Goal: Transaction & Acquisition: Book appointment/travel/reservation

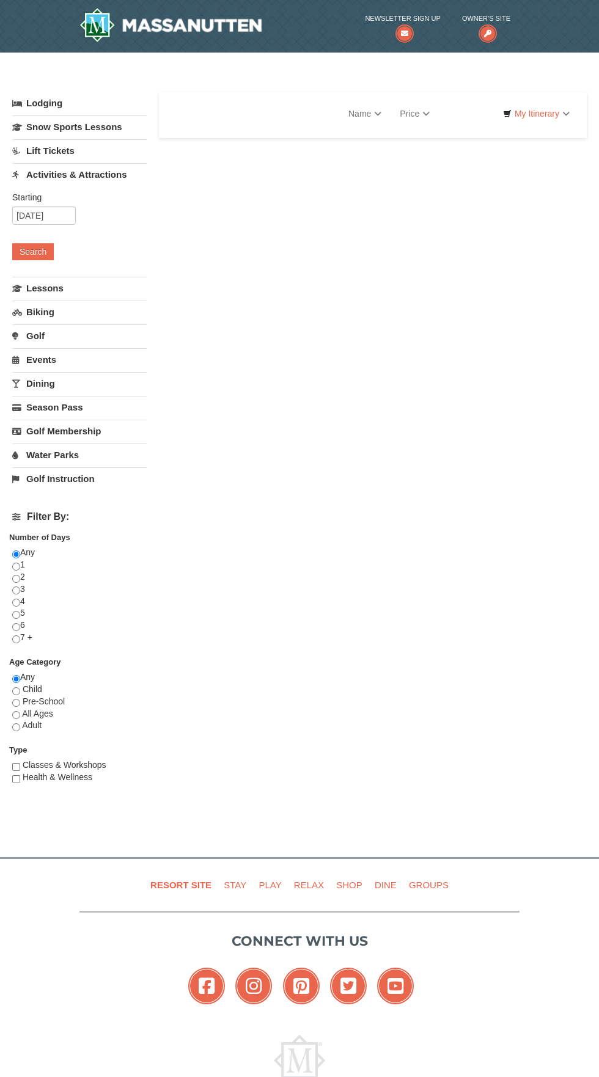
select select "10"
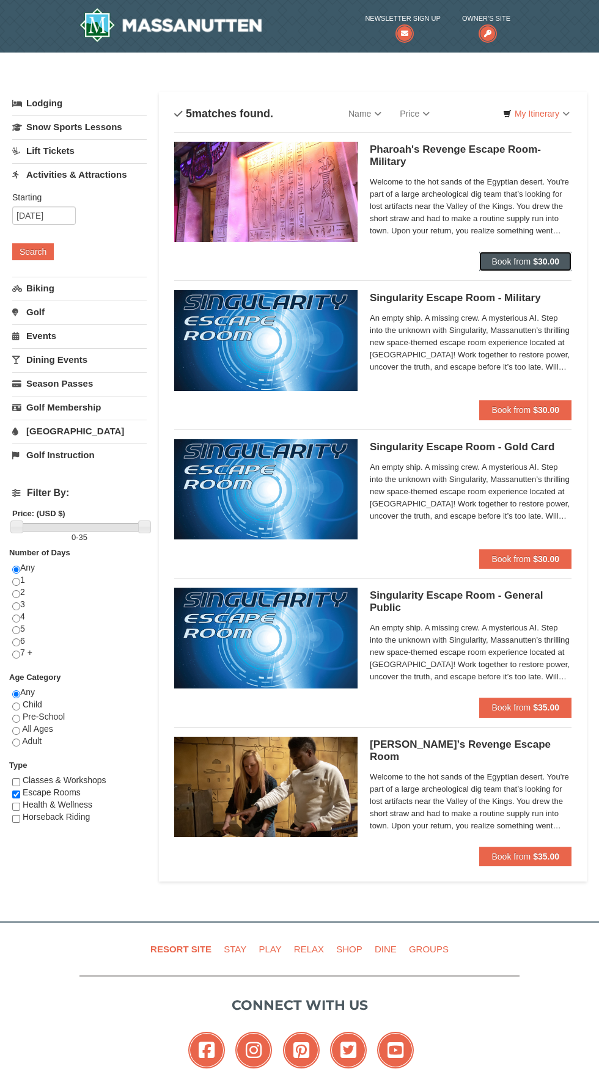
click at [550, 255] on button "Book from $30.00" at bounding box center [525, 262] width 92 height 20
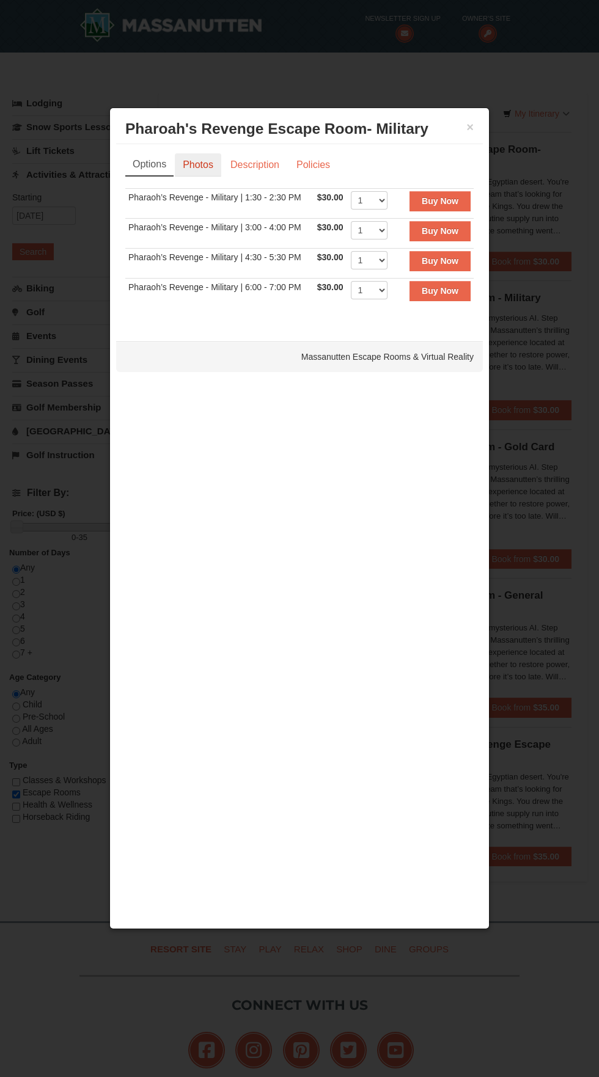
click at [192, 158] on link "Photos" at bounding box center [198, 164] width 46 height 23
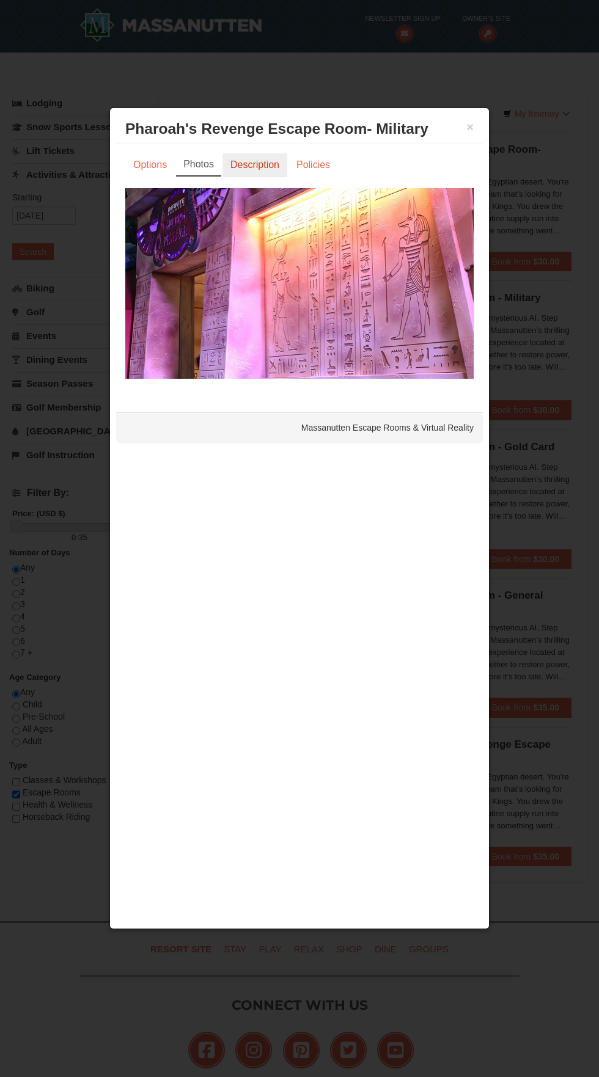
click at [254, 164] on link "Description" at bounding box center [254, 164] width 65 height 23
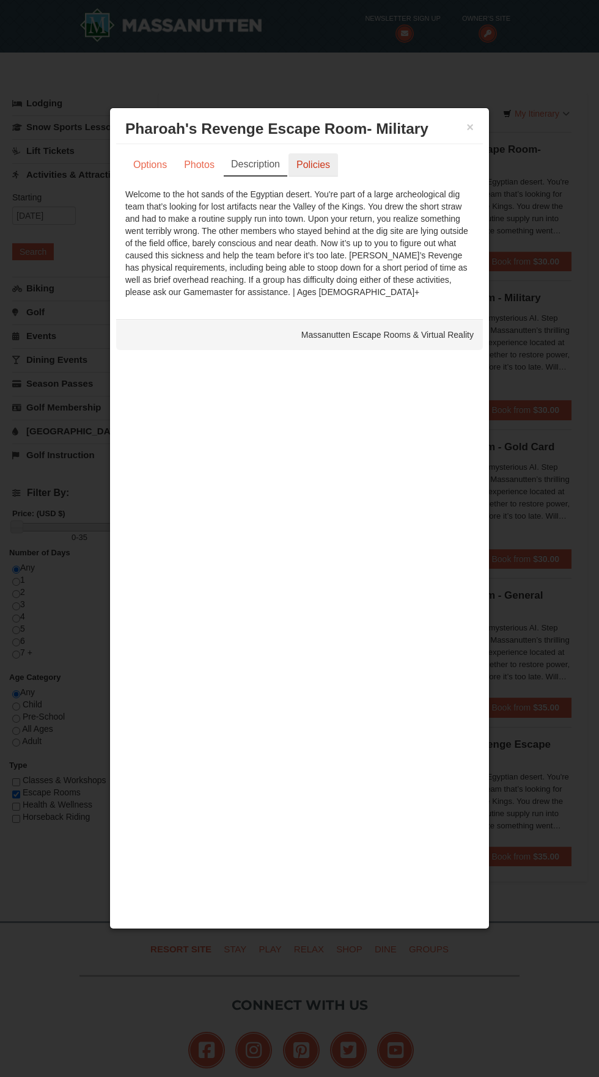
click at [319, 156] on link "Policies" at bounding box center [312, 164] width 49 height 23
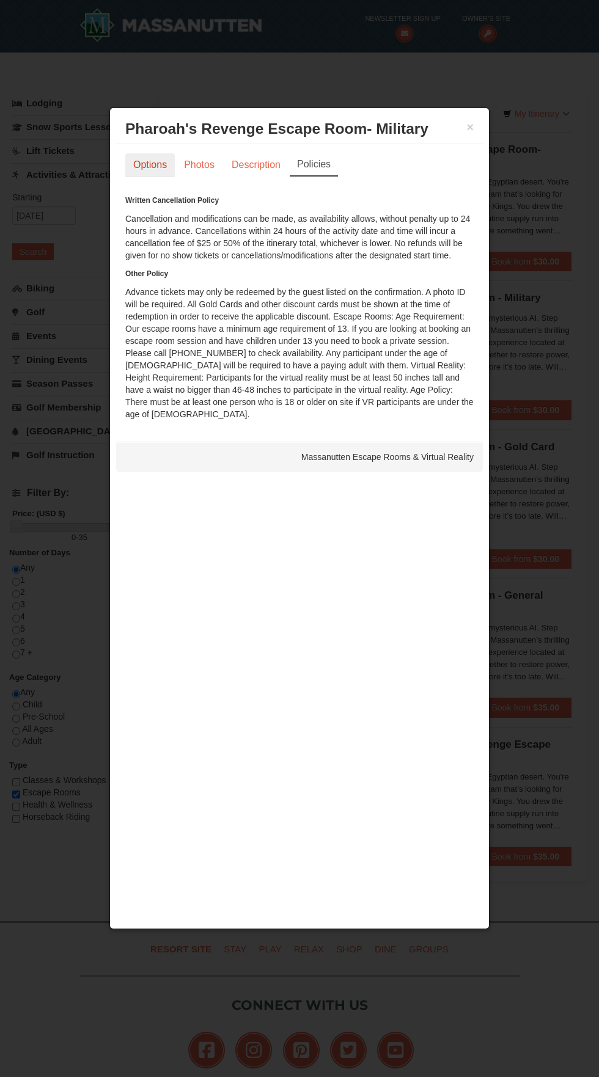
click at [156, 157] on link "Options" at bounding box center [149, 164] width 49 height 23
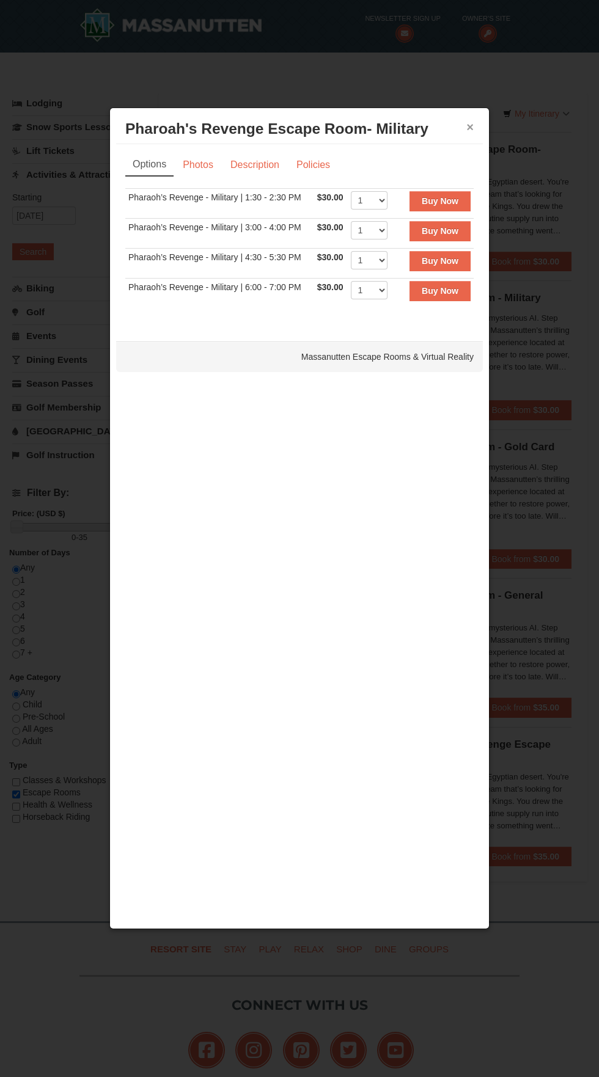
click at [468, 121] on button "×" at bounding box center [469, 127] width 7 height 12
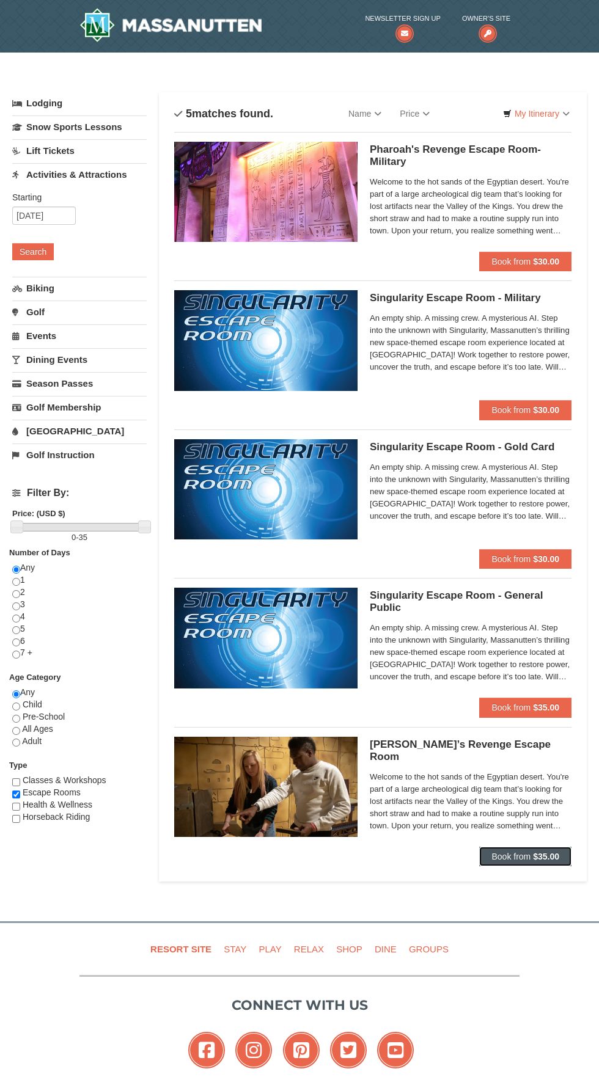
click at [553, 856] on strong "$35.00" at bounding box center [546, 857] width 26 height 10
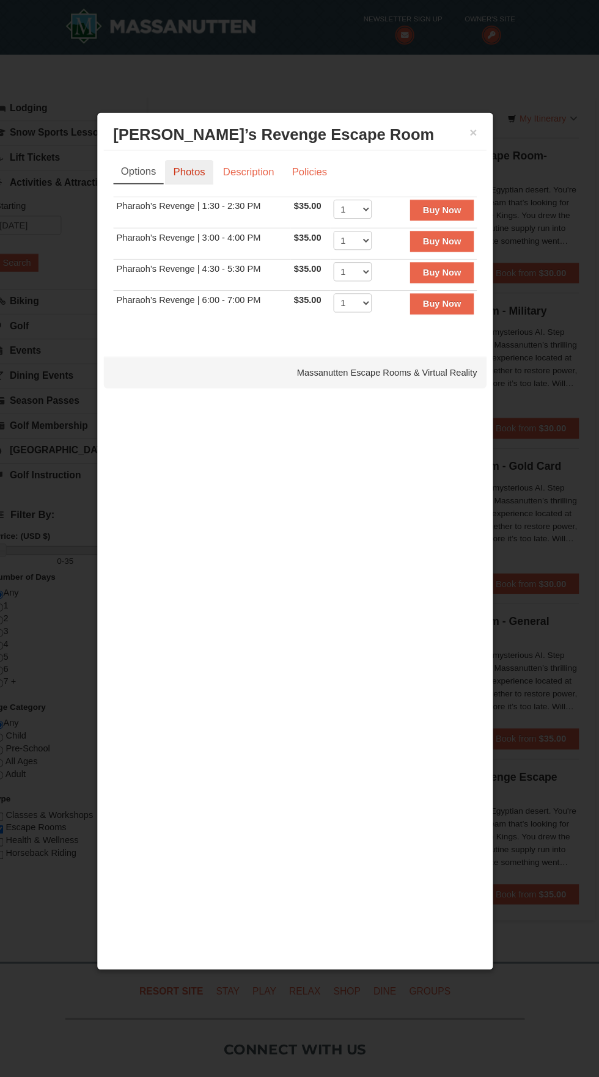
click at [205, 161] on link "Photos" at bounding box center [198, 164] width 46 height 23
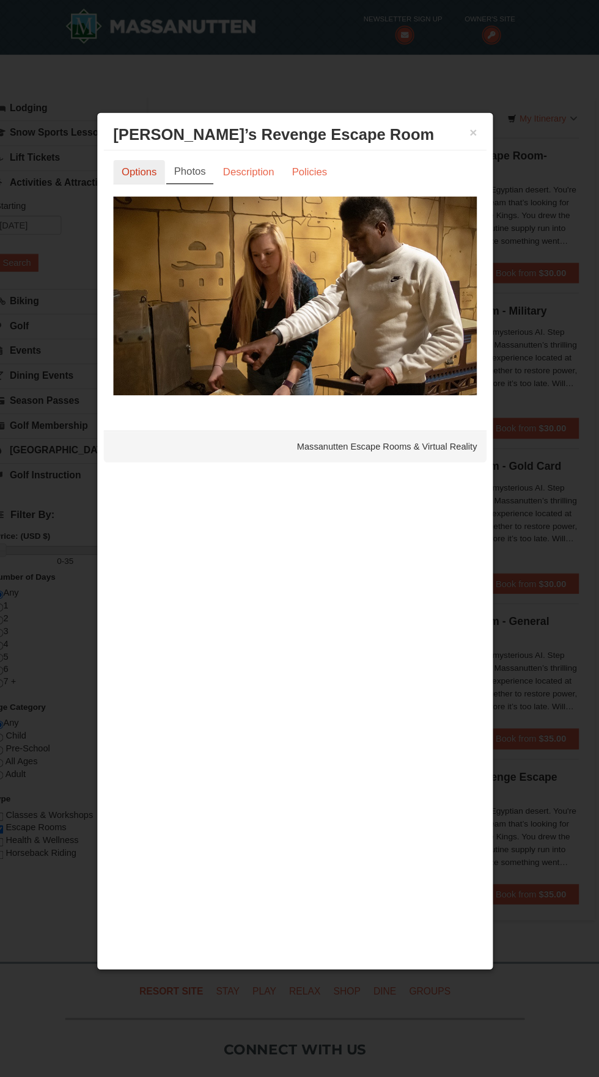
click at [162, 156] on link "Options" at bounding box center [149, 164] width 49 height 23
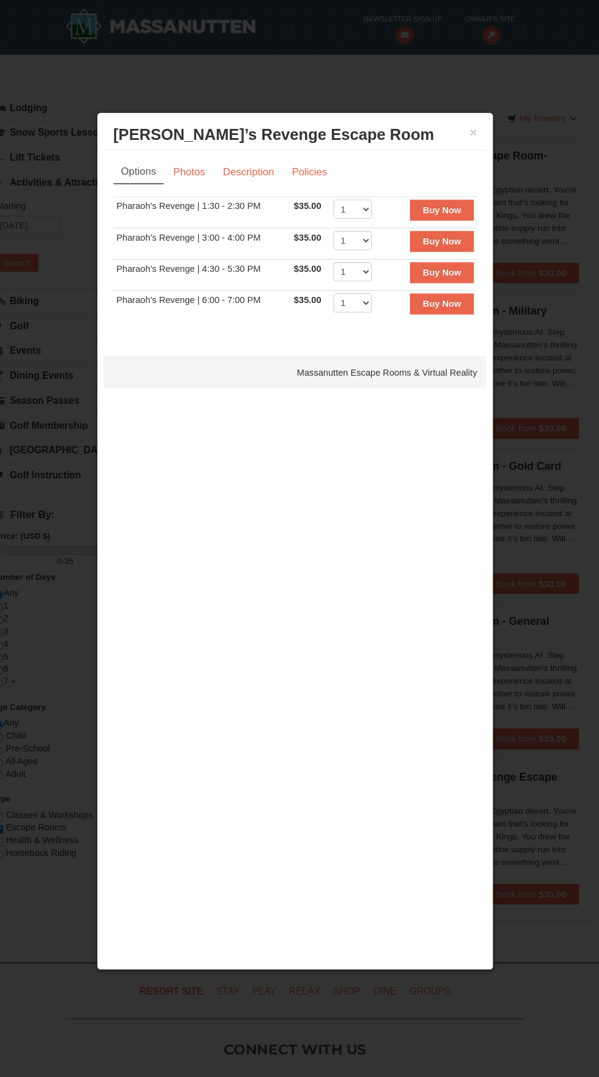
click at [484, 115] on div "× Pharaoh’s Revenge Escape Room Massanutten Escape Rooms & Virtual Reality Opti…" at bounding box center [299, 518] width 380 height 821
click at [464, 123] on h3 "Pharaoh’s Revenge Escape Room Massanutten Escape Rooms & Virtual Reality" at bounding box center [299, 129] width 348 height 18
click at [470, 128] on button "×" at bounding box center [469, 127] width 7 height 12
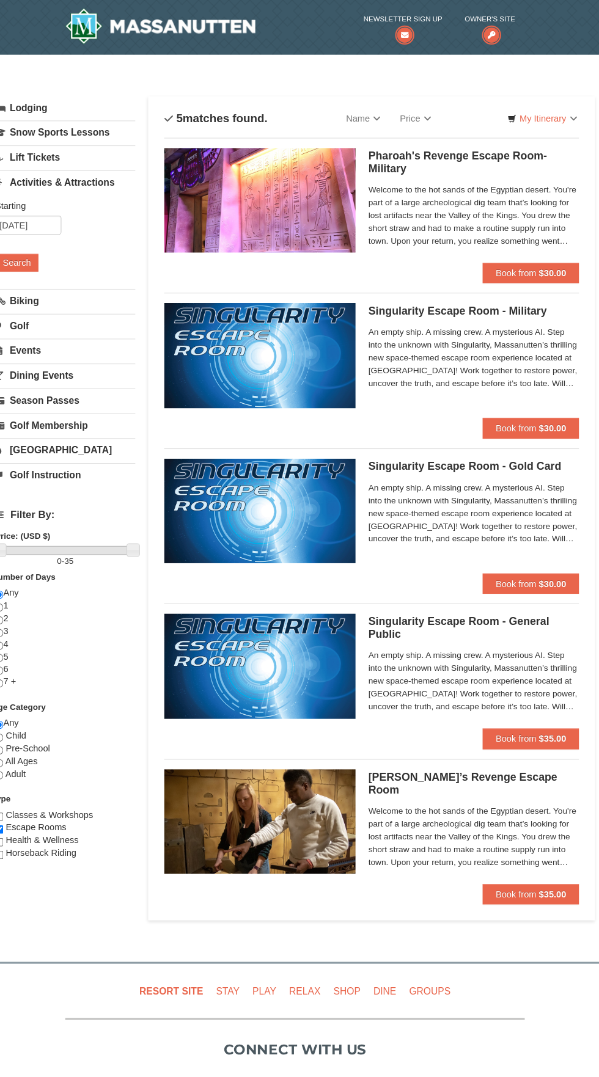
click at [462, 133] on div at bounding box center [299, 538] width 599 height 1077
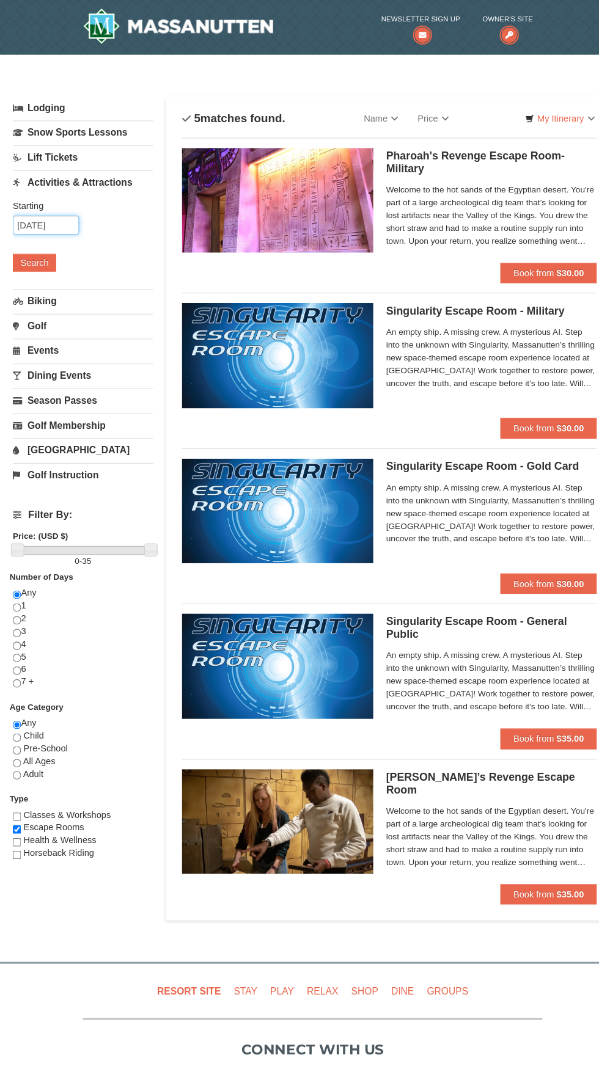
click at [37, 216] on input "[DATE]" at bounding box center [44, 215] width 64 height 18
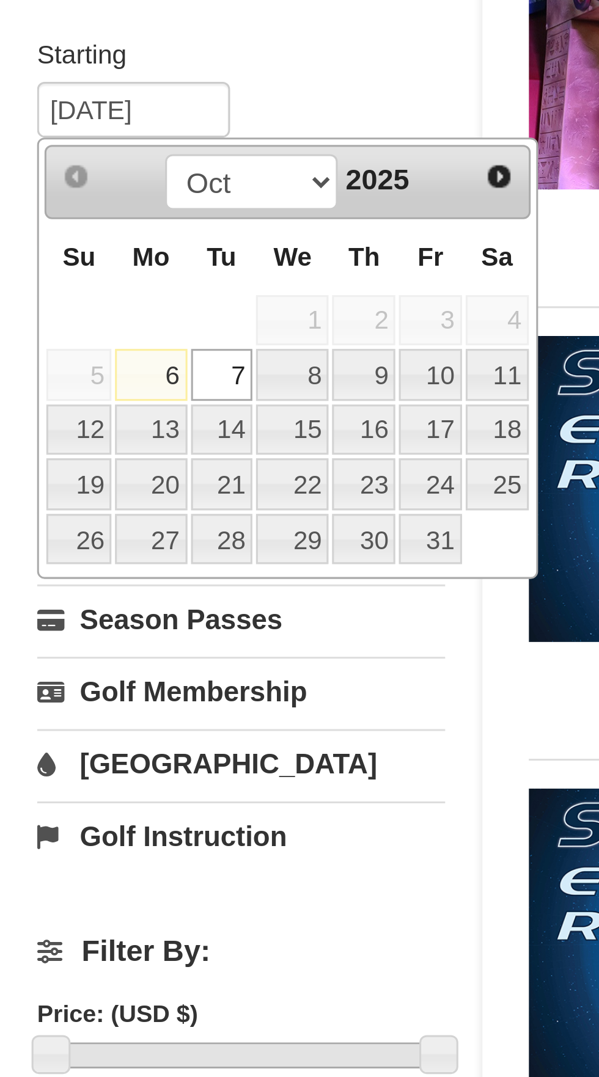
click at [77, 304] on link "7" at bounding box center [73, 302] width 21 height 17
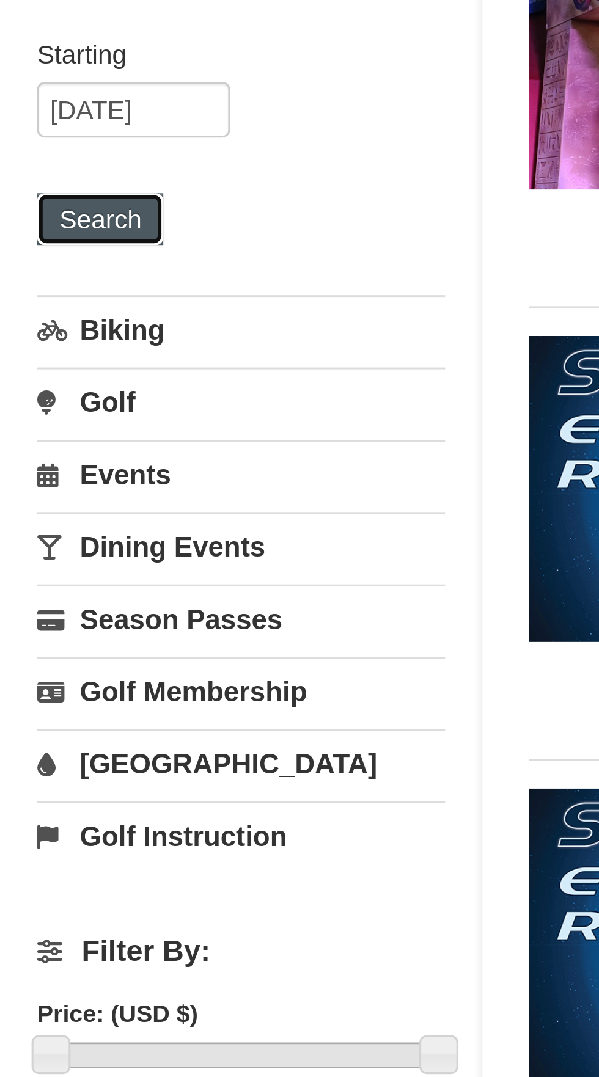
click at [42, 249] on button "Search" at bounding box center [33, 251] width 42 height 17
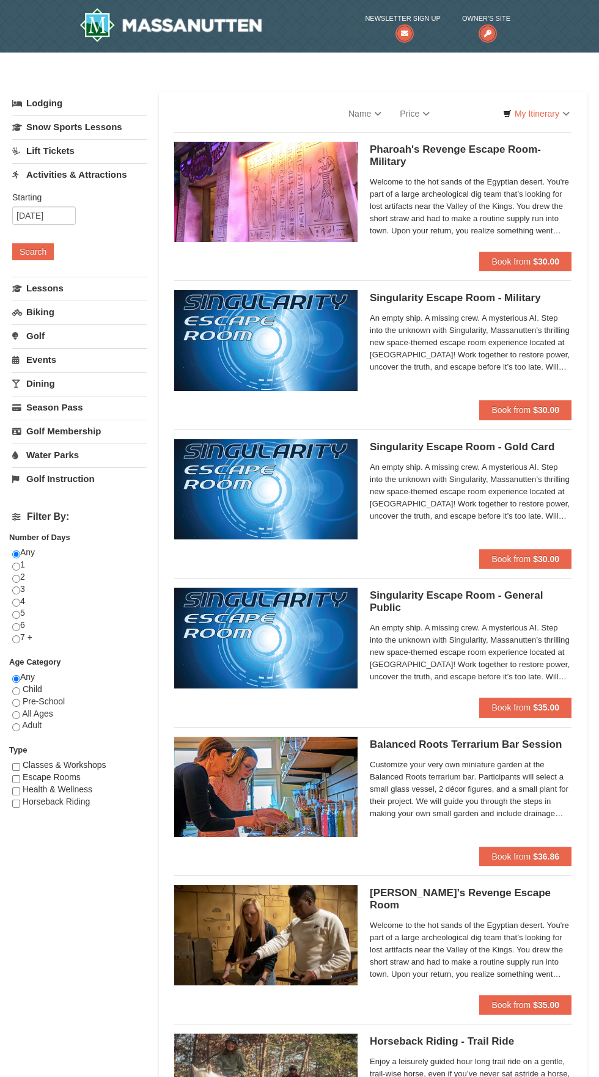
select select "10"
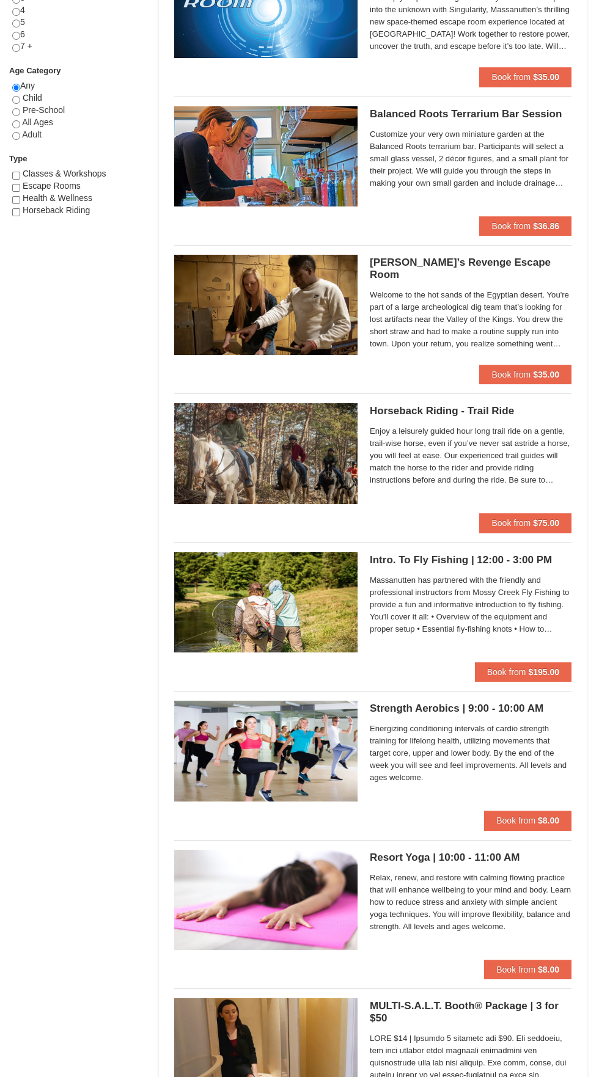
scroll to position [636, 0]
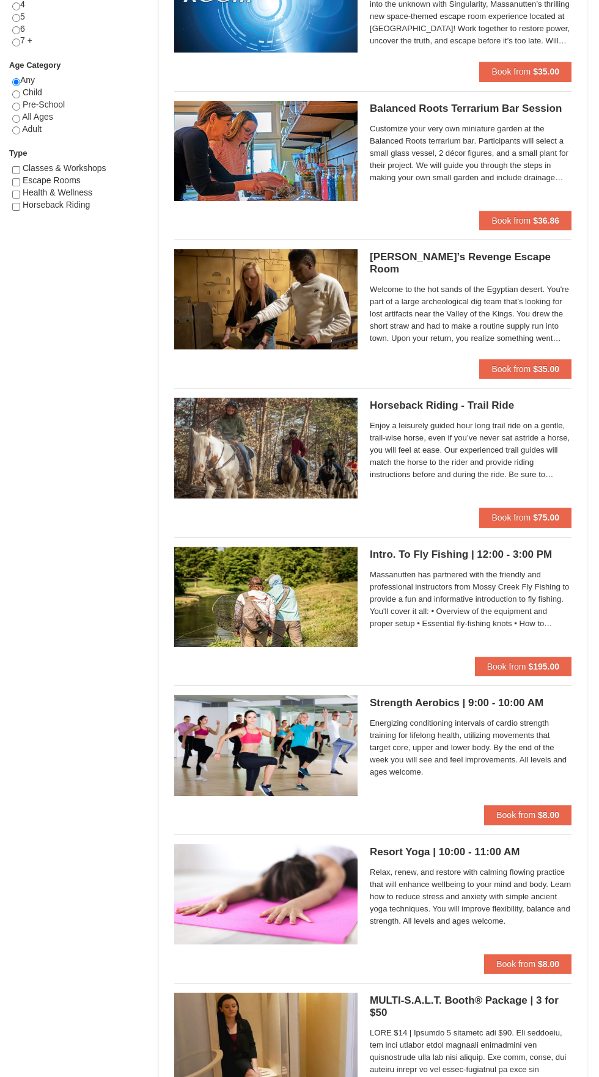
click at [556, 359] on div "Pharaoh’s Revenge Escape Room Massanutten Escape Rooms & Virtual Reality Welcom…" at bounding box center [471, 304] width 202 height 110
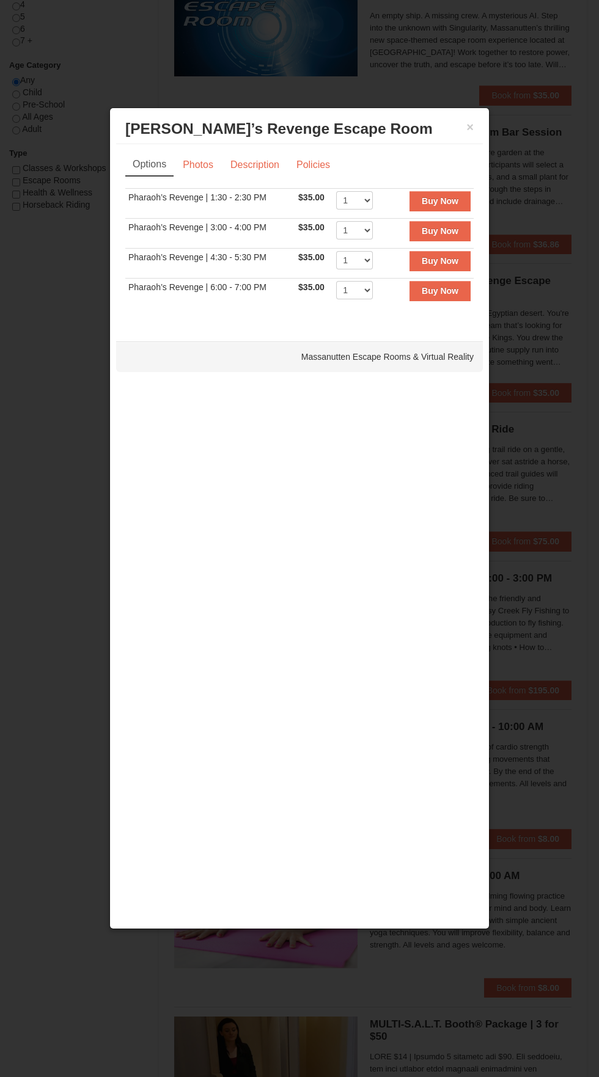
scroll to position [611, 0]
